Goal: Task Accomplishment & Management: Use online tool/utility

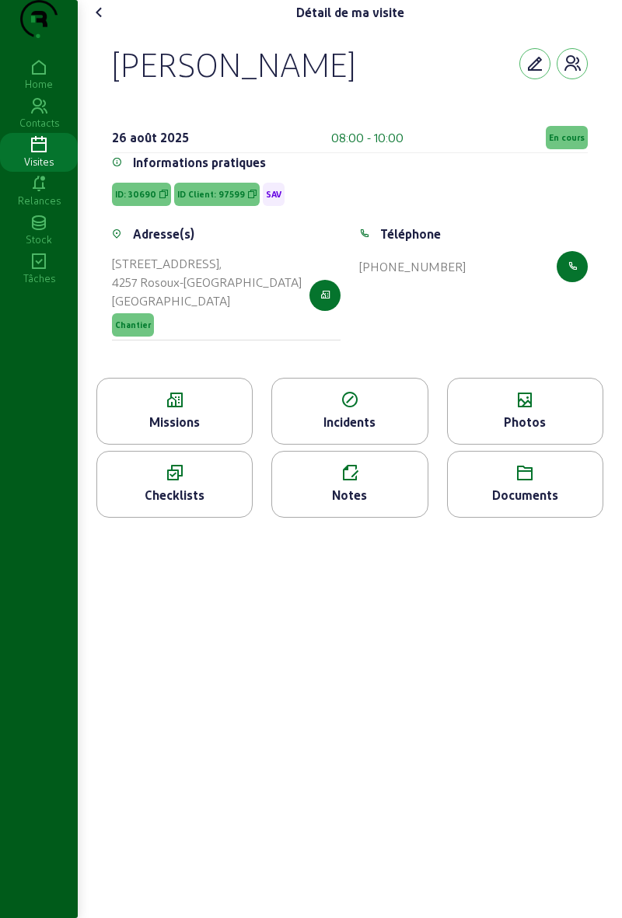
click at [570, 149] on span "En cours" at bounding box center [566, 137] width 42 height 23
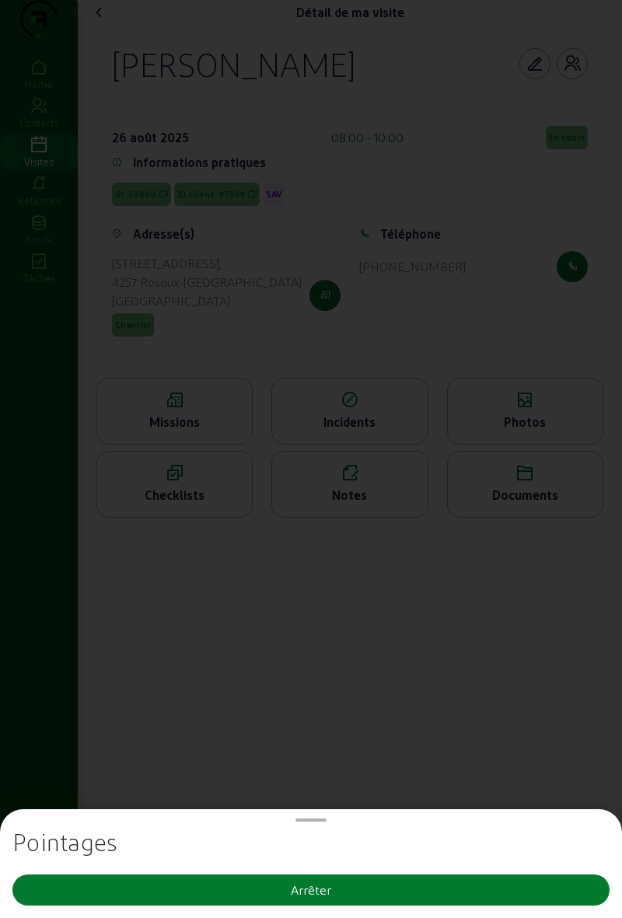
click at [390, 897] on button "Arrêter" at bounding box center [310, 889] width 597 height 31
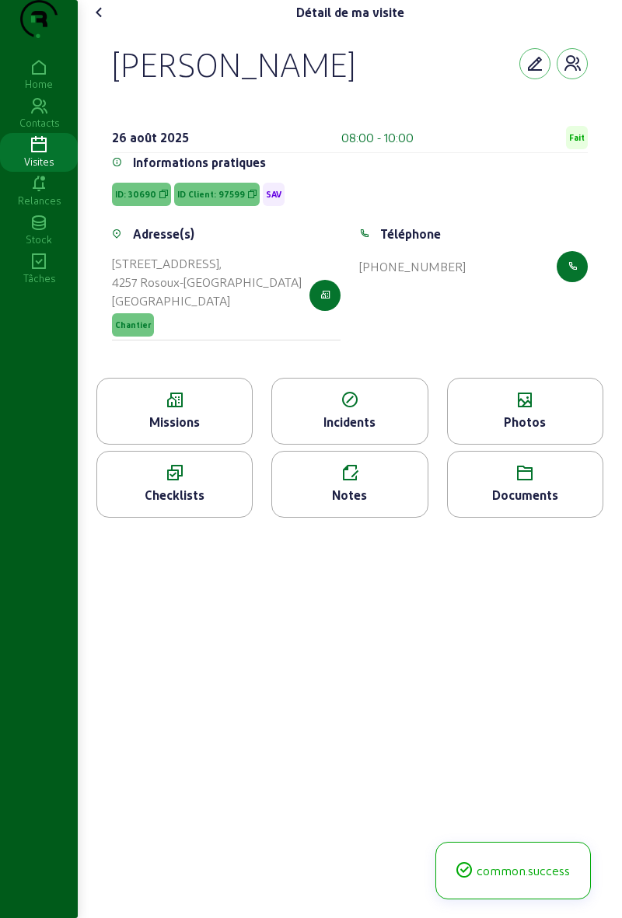
click at [107, 25] on cam-font-icon at bounding box center [99, 12] width 25 height 25
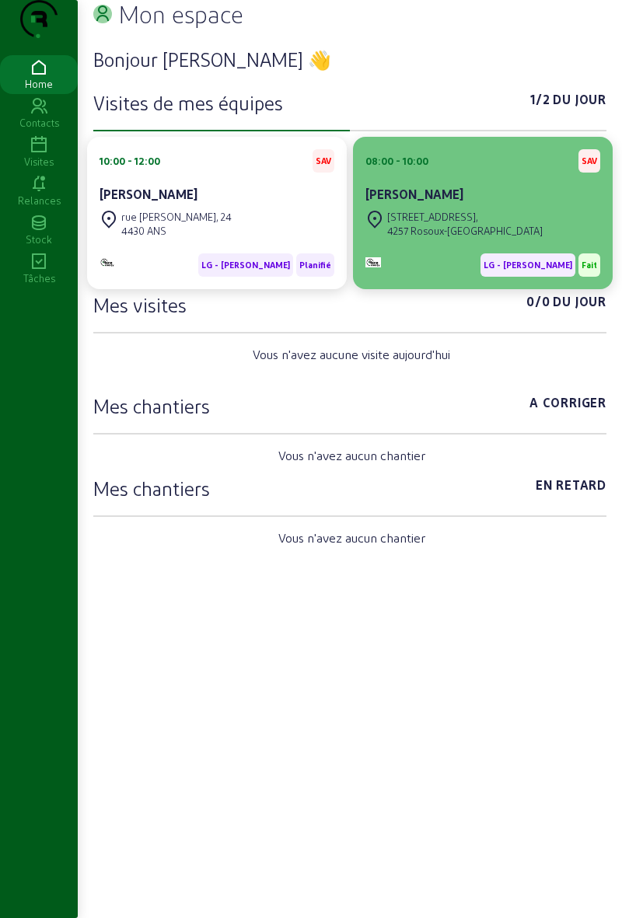
click at [443, 238] on div "RUE HAMEAU DE CRENWICK 12, 4257 Rosoux-Crenwick" at bounding box center [453, 224] width 177 height 34
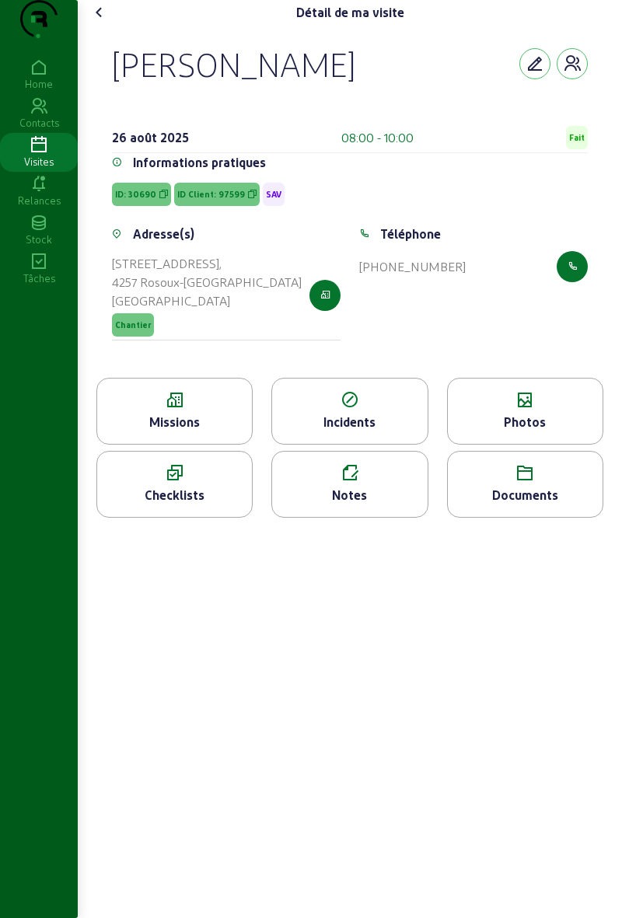
click at [524, 431] on div "Photos" at bounding box center [525, 422] width 155 height 19
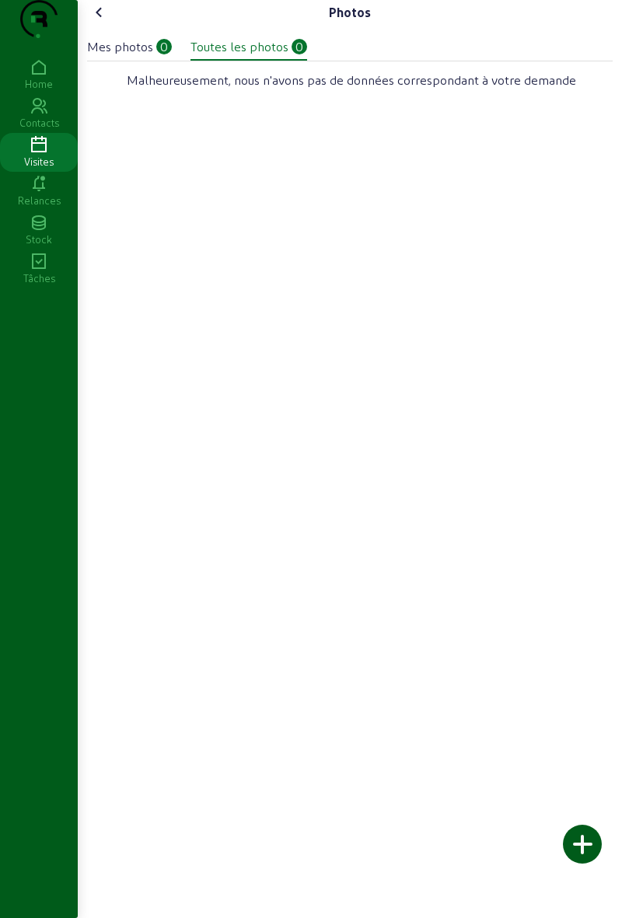
click at [578, 853] on div at bounding box center [582, 843] width 39 height 39
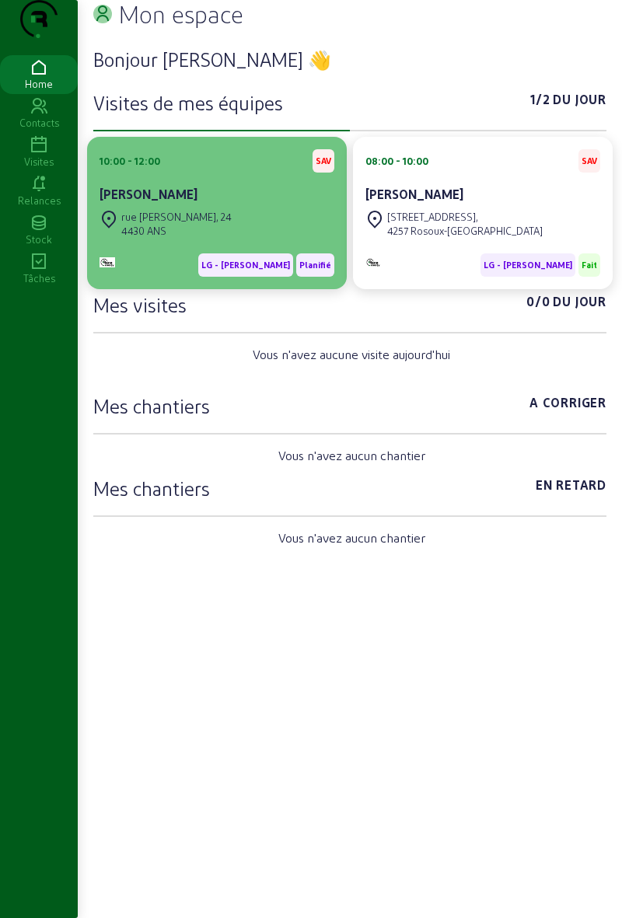
click at [203, 224] on div "rue [PERSON_NAME], 24" at bounding box center [176, 217] width 110 height 14
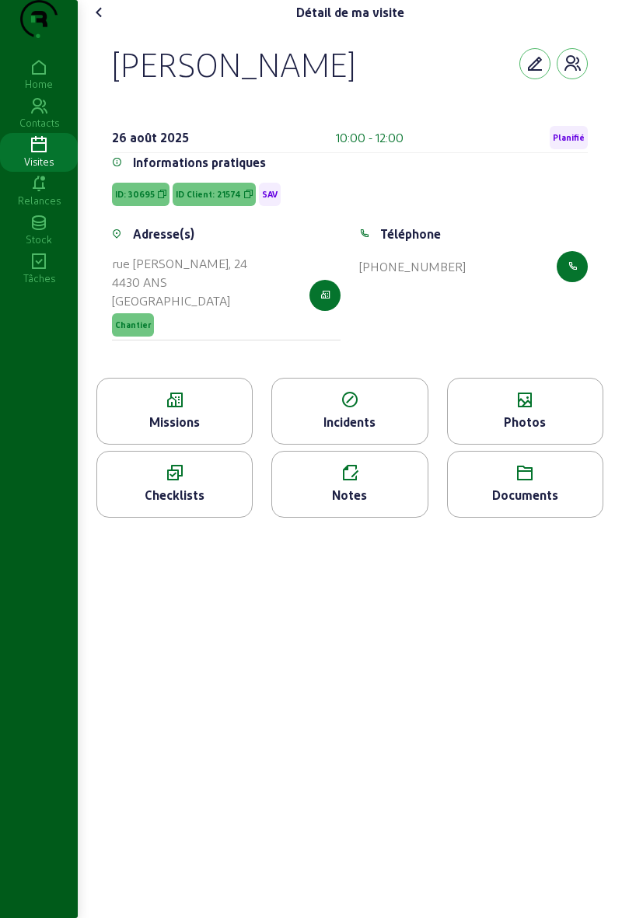
click at [562, 143] on span "Planifié" at bounding box center [568, 137] width 32 height 11
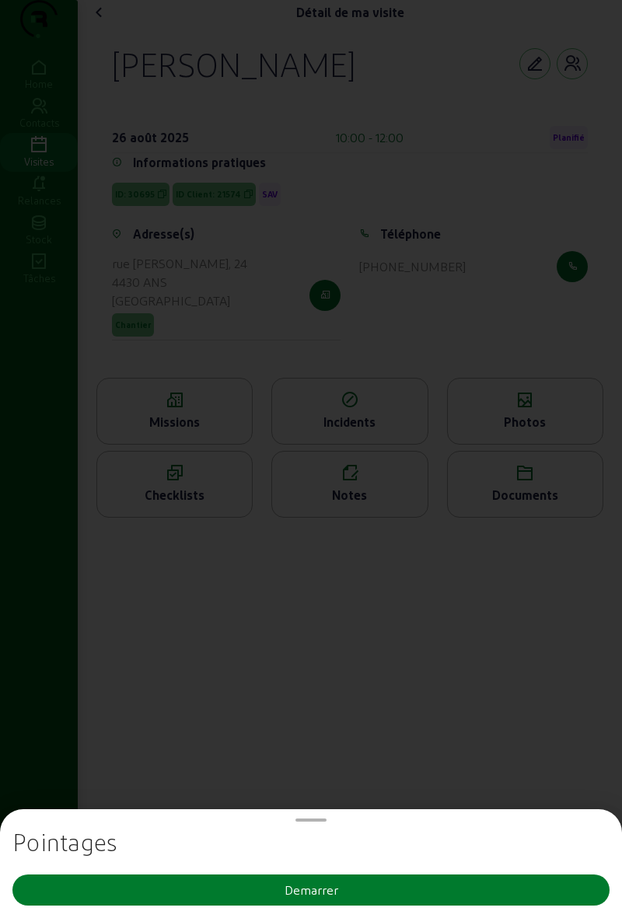
click at [96, 887] on button "Demarrer" at bounding box center [310, 889] width 597 height 31
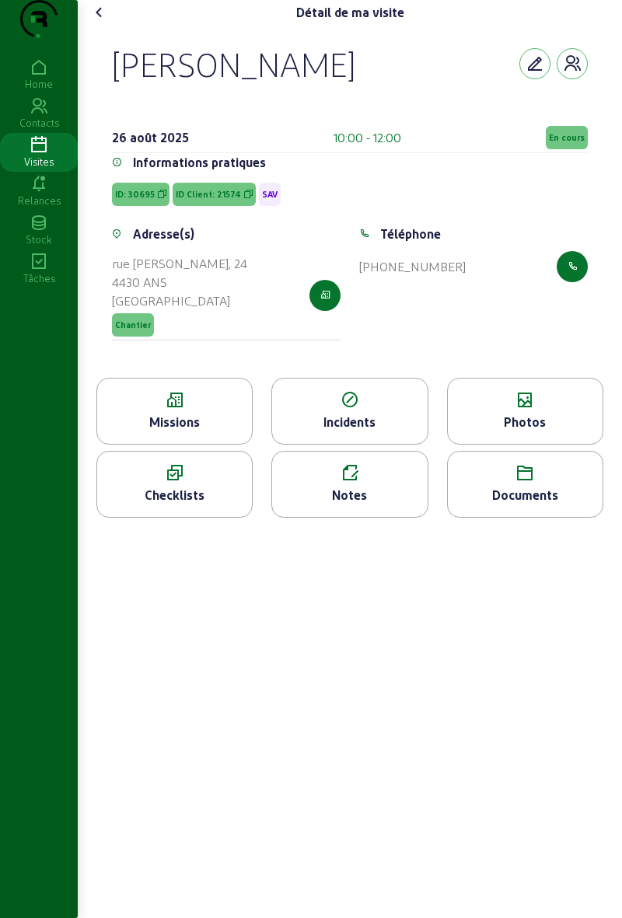
click at [211, 431] on div "Missions" at bounding box center [174, 422] width 155 height 19
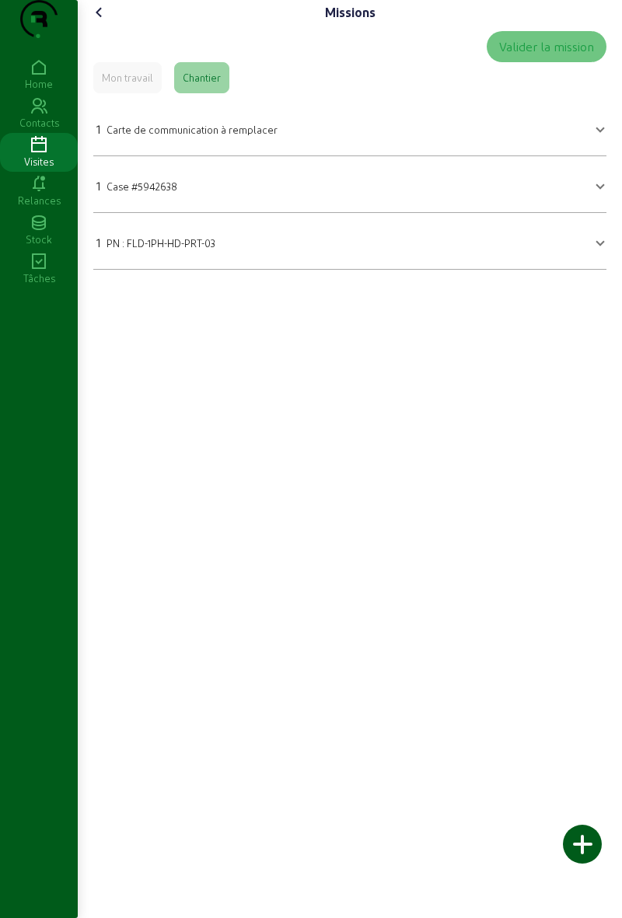
click at [61, 862] on div "Home Contacts Visites Relances Stock Tâches" at bounding box center [39, 483] width 78 height 856
